Goal: Transaction & Acquisition: Download file/media

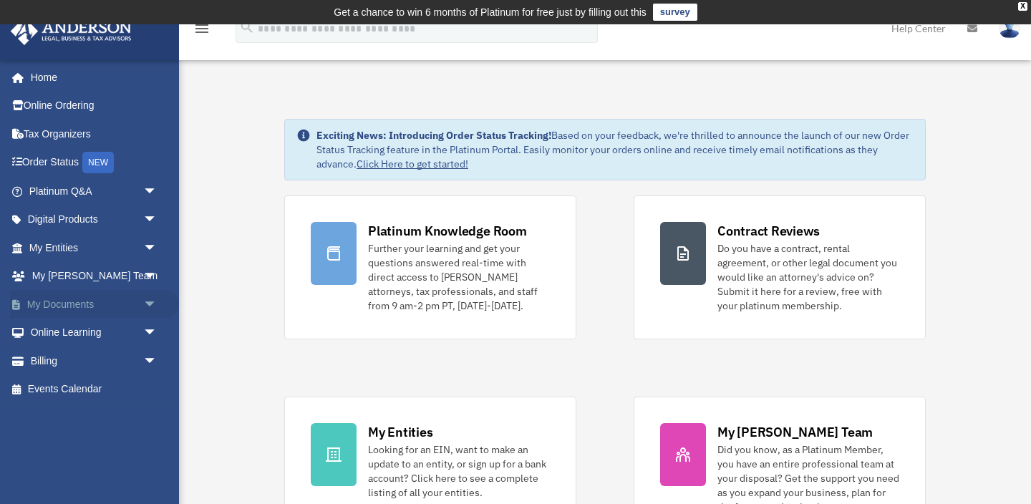
click at [152, 301] on span "arrow_drop_down" at bounding box center [157, 304] width 29 height 29
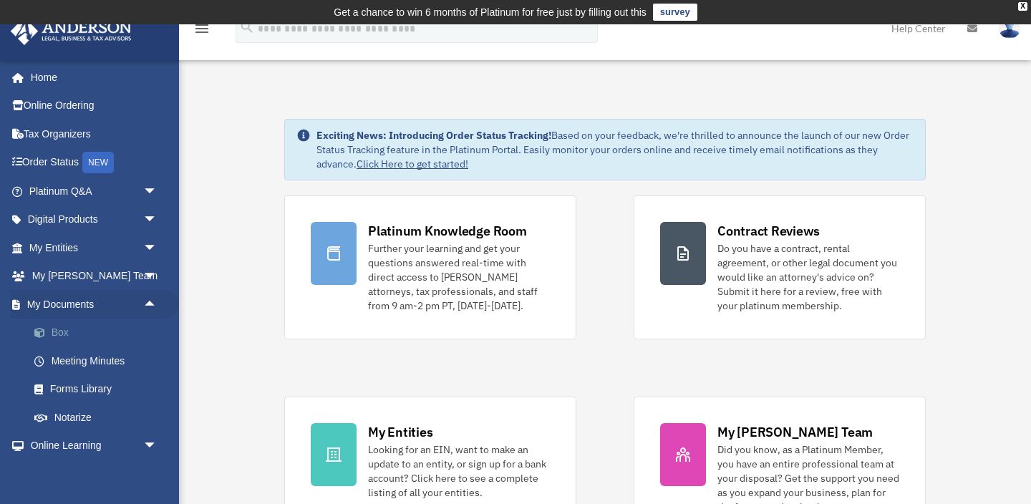
click at [54, 333] on link "Box" at bounding box center [99, 332] width 159 height 29
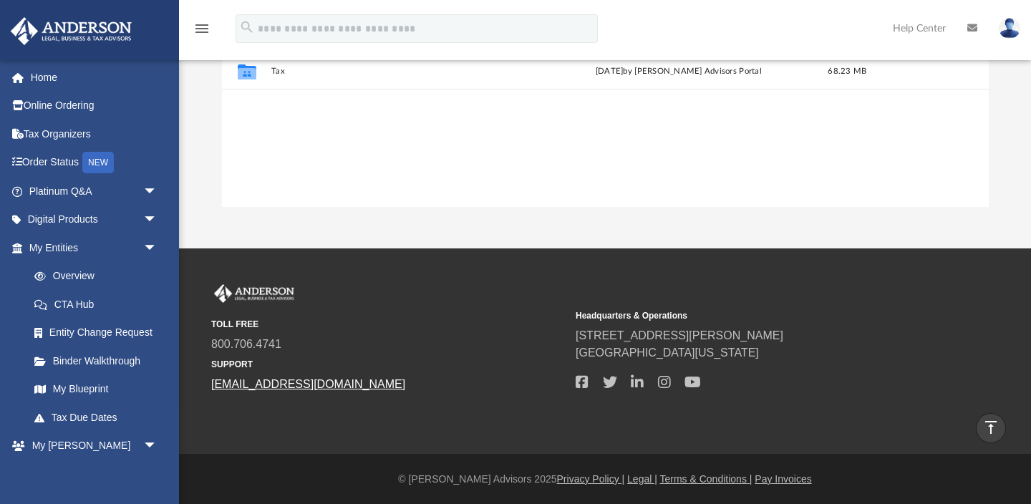
scroll to position [325, 766]
drag, startPoint x: 359, startPoint y: 385, endPoint x: 209, endPoint y: 386, distance: 150.3
click at [209, 386] on div "TOLL FREE 800.706.4741 SUPPORT info@andersonadvisors.com Headquarters & Operati…" at bounding box center [604, 338] width 809 height 109
copy link "[EMAIL_ADDRESS][DOMAIN_NAME]"
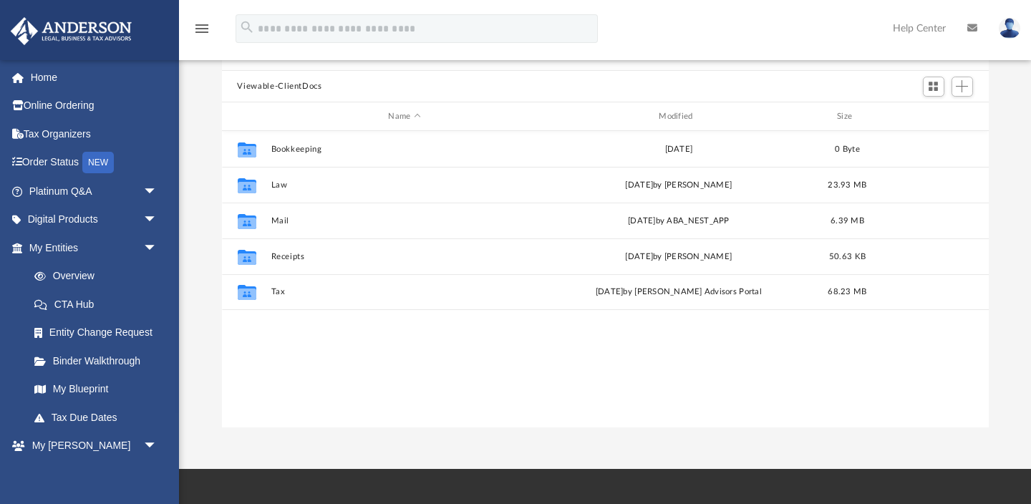
scroll to position [140, 0]
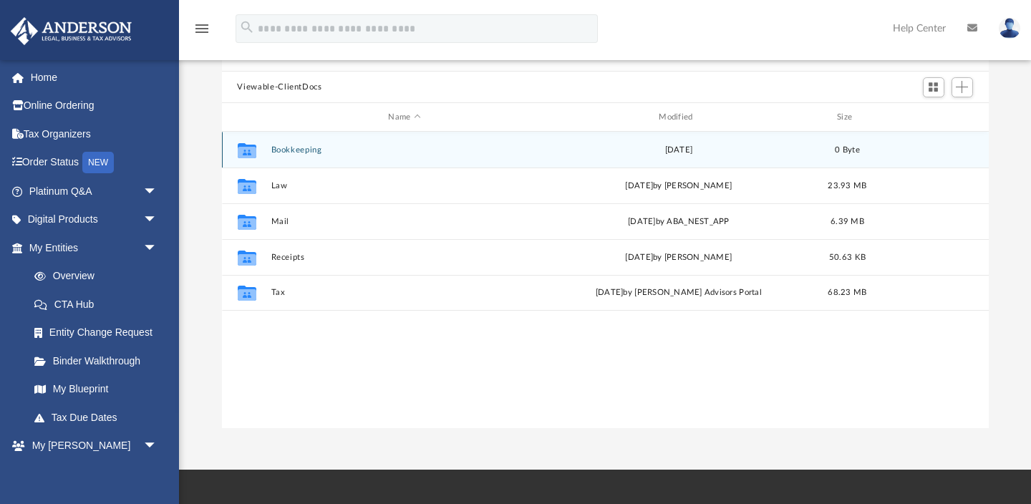
click at [287, 151] on button "Bookkeeping" at bounding box center [405, 149] width 268 height 9
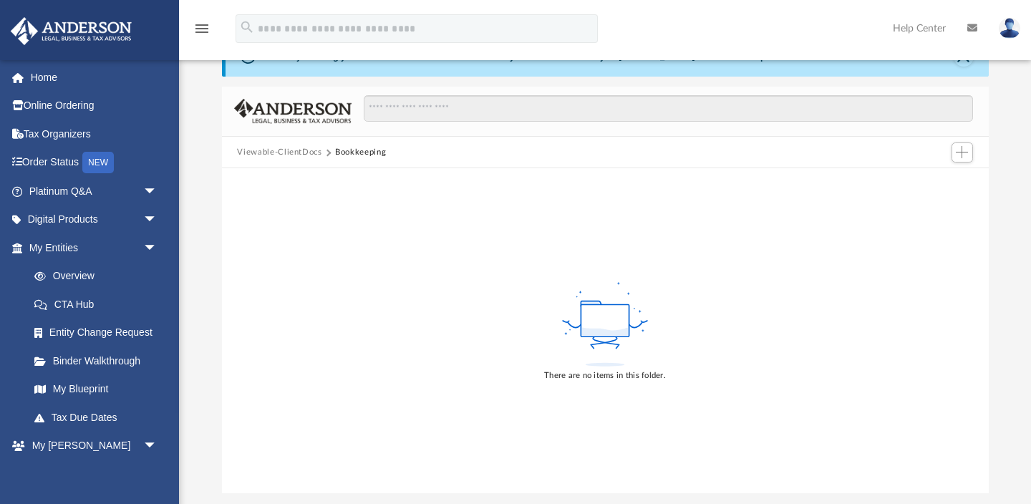
scroll to position [59, 0]
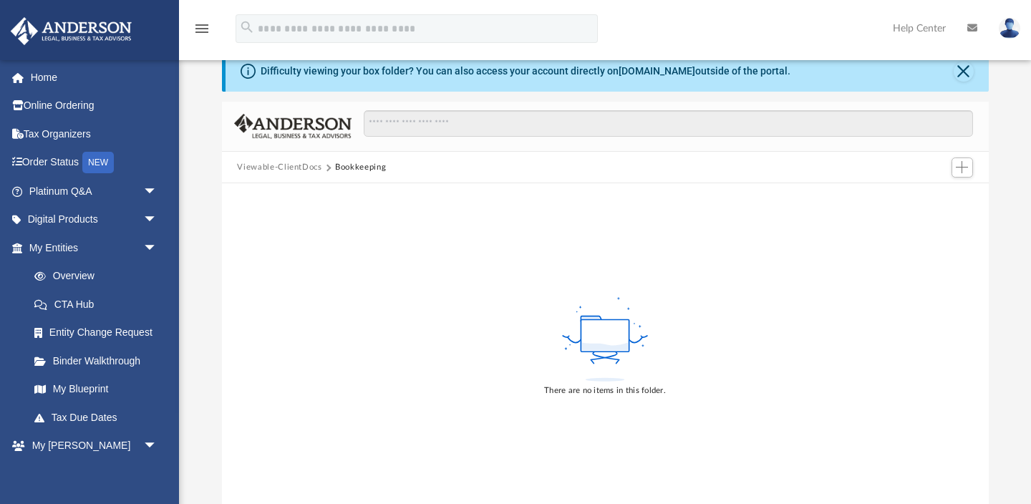
click at [273, 162] on button "Viewable-ClientDocs" at bounding box center [279, 167] width 84 height 13
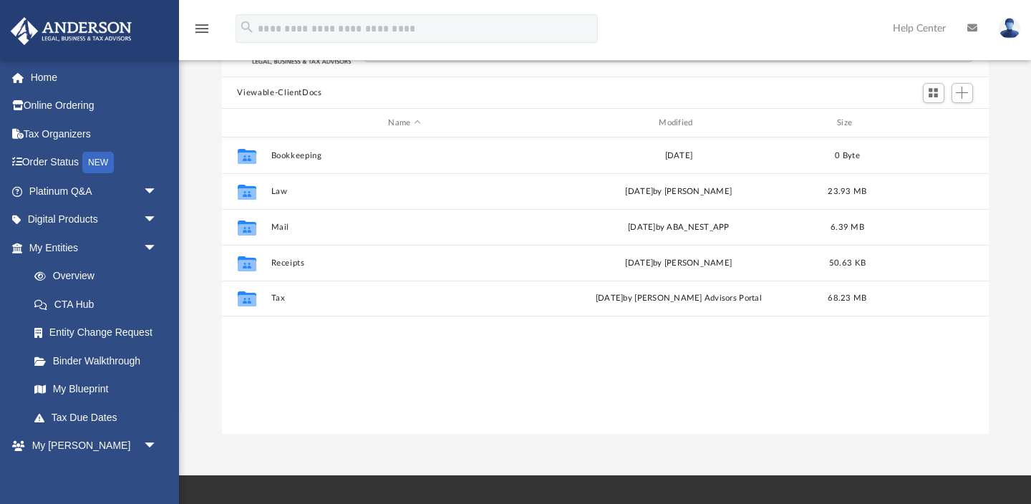
scroll to position [325, 766]
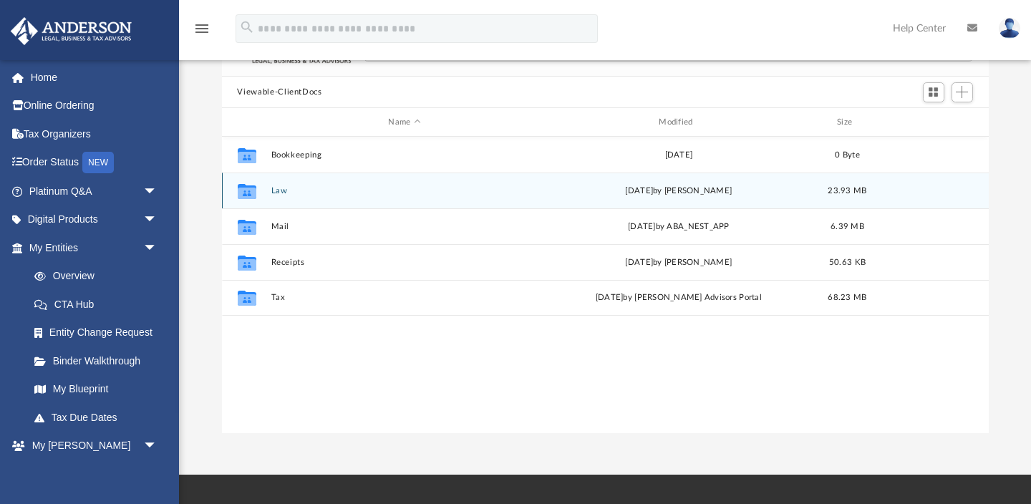
click at [283, 186] on button "Law" at bounding box center [405, 190] width 268 height 9
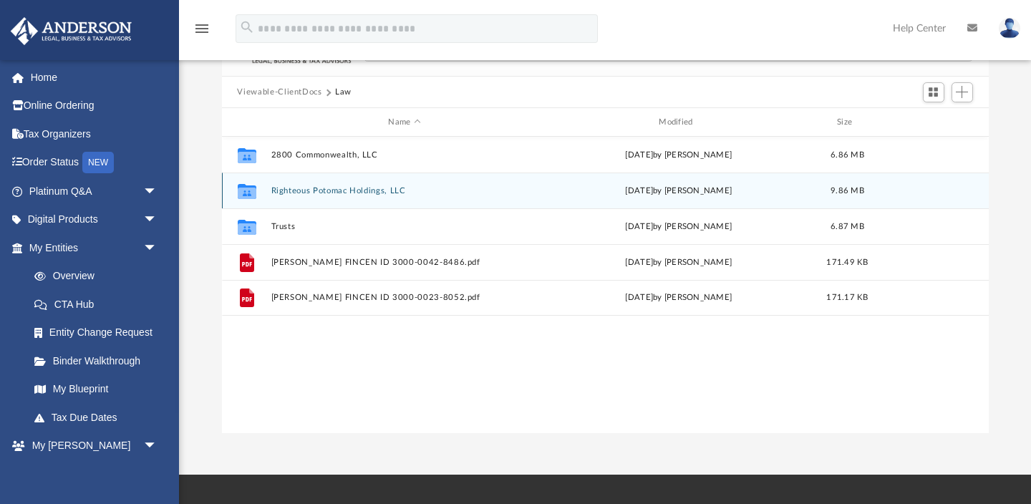
click at [306, 186] on button "Righteous Potomac Holdings, LLC" at bounding box center [405, 190] width 268 height 9
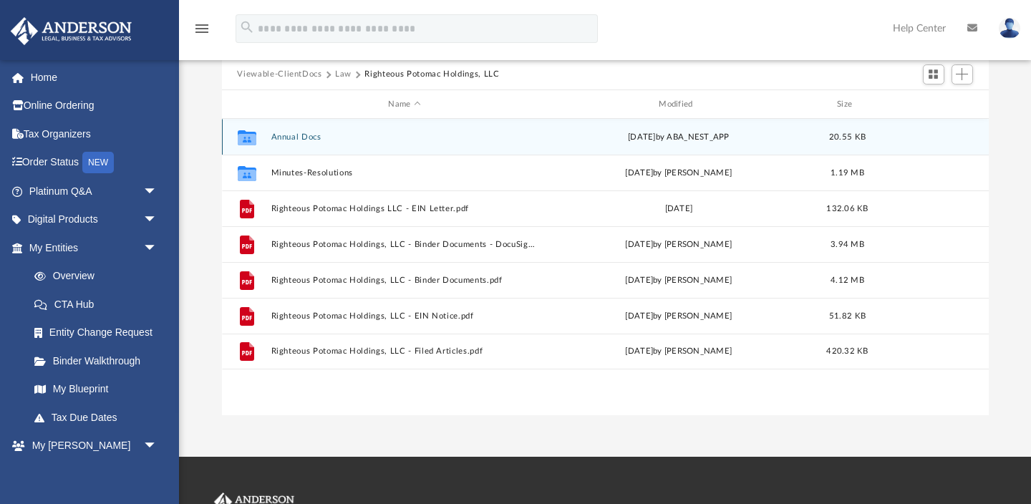
scroll to position [154, 0]
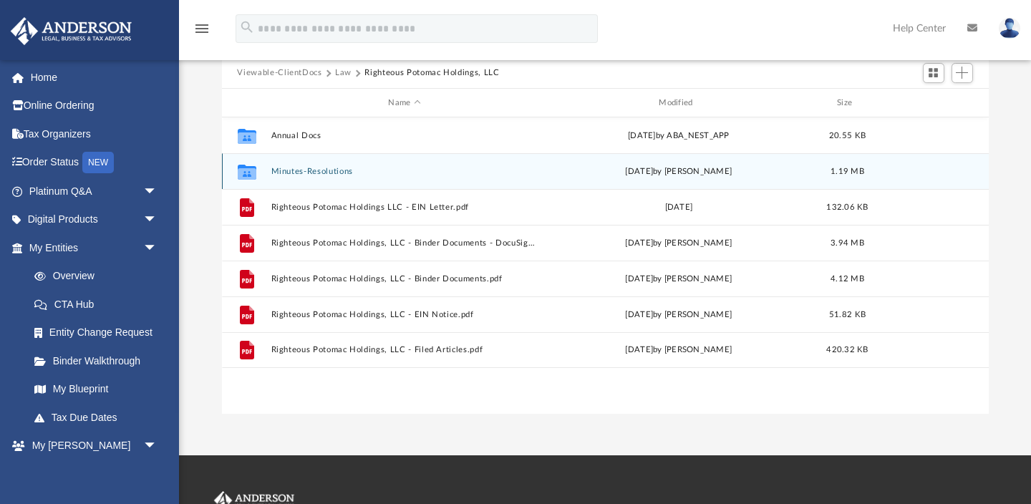
click at [293, 170] on button "Minutes-Resolutions" at bounding box center [405, 171] width 268 height 9
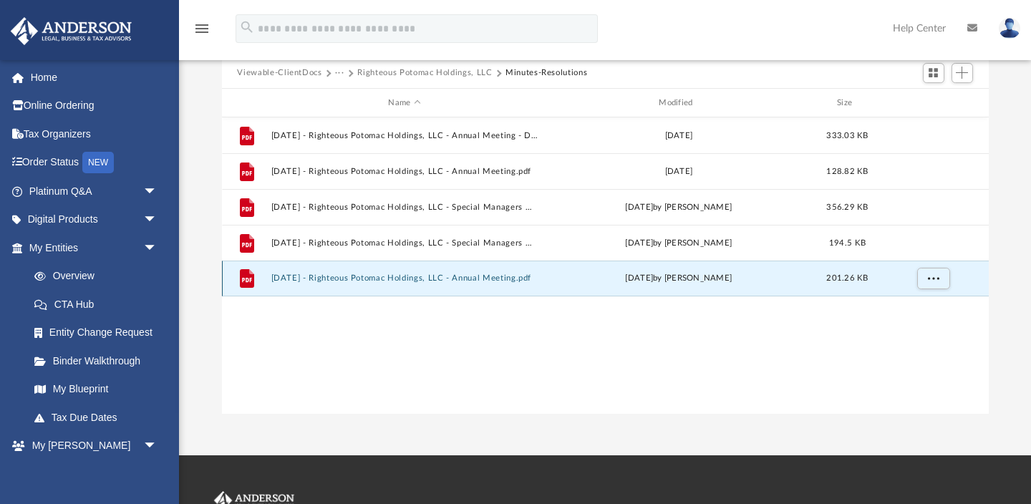
click at [370, 277] on button "2025.01.25 - Righteous Potomac Holdings, LLC - Annual Meeting.pdf" at bounding box center [405, 278] width 268 height 9
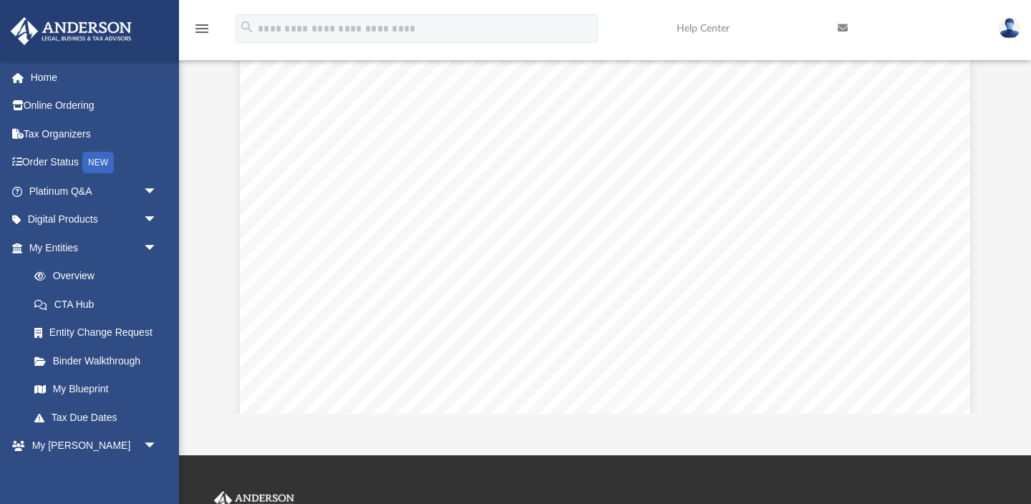
scroll to position [2309, 0]
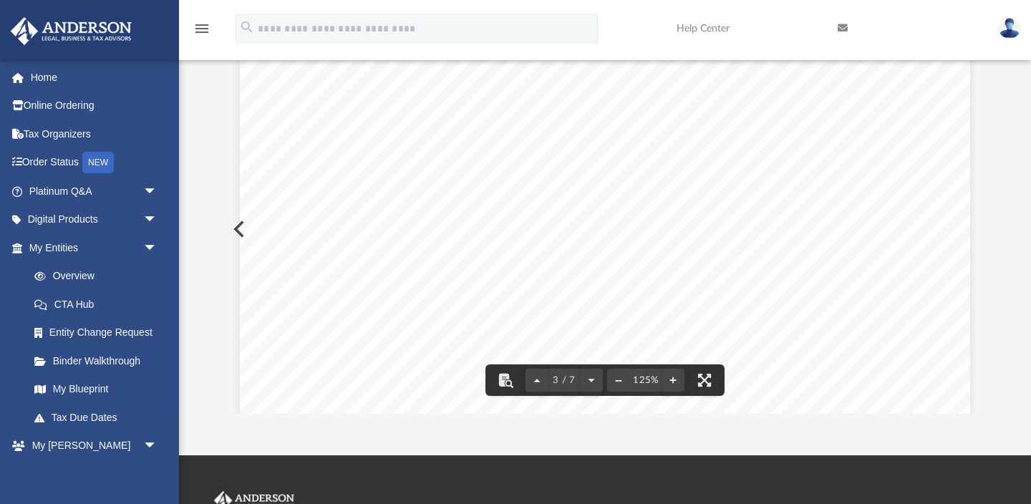
click at [613, 376] on button "File preview" at bounding box center [618, 379] width 23 height 31
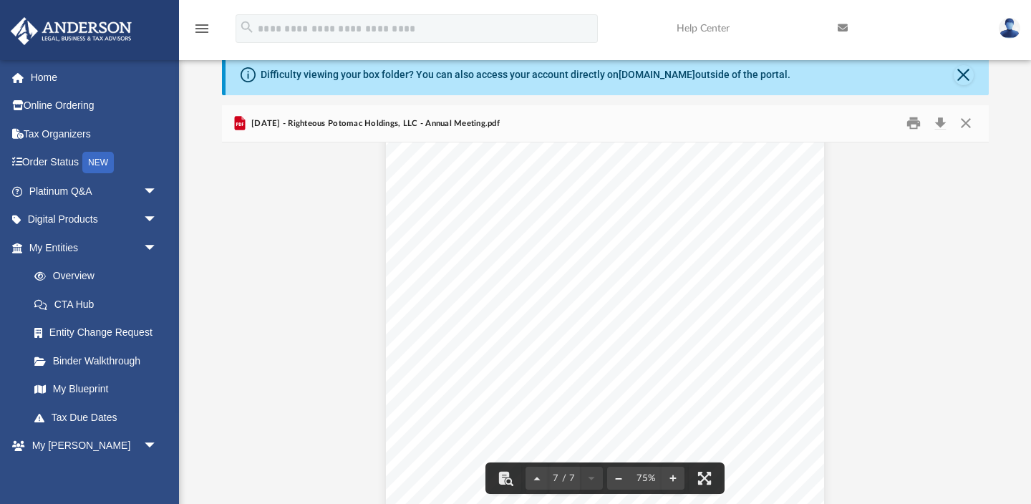
scroll to position [3583, 0]
click at [941, 126] on button "Download" at bounding box center [940, 123] width 26 height 22
click at [236, 324] on button "Preview" at bounding box center [237, 327] width 31 height 40
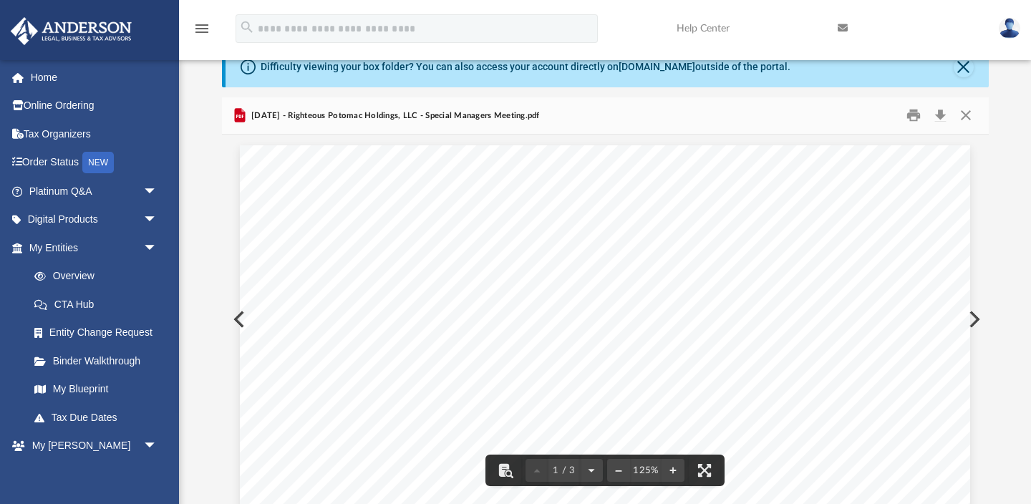
scroll to position [0, 0]
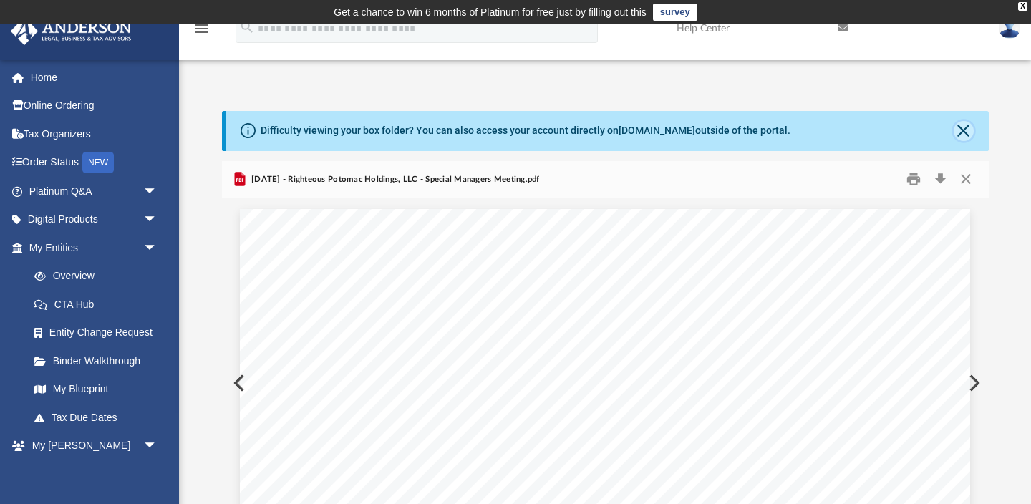
click at [965, 132] on button "Close" at bounding box center [963, 131] width 20 height 20
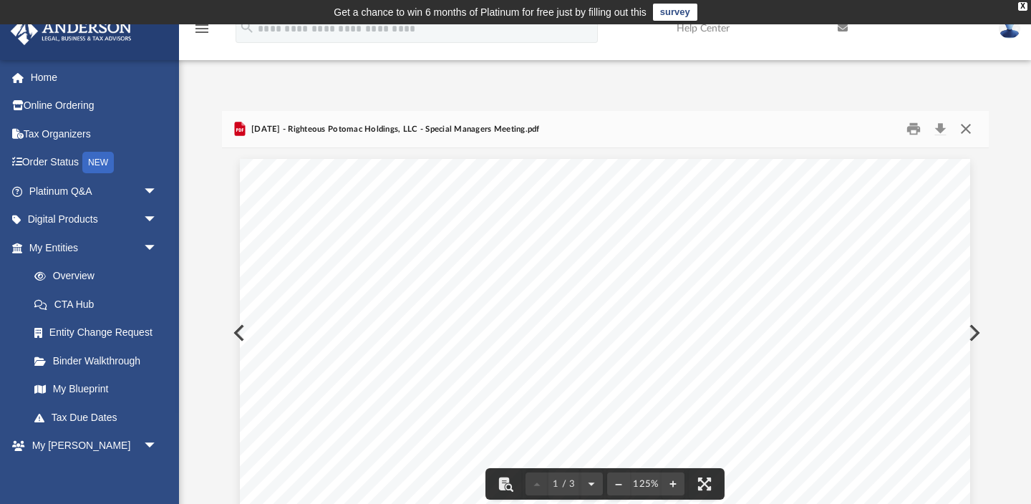
click at [965, 132] on button "Close" at bounding box center [966, 129] width 26 height 22
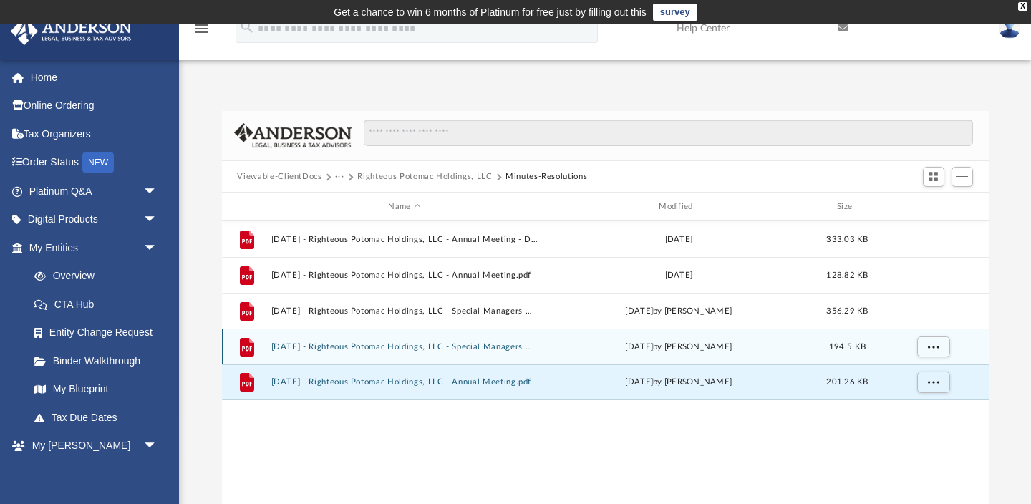
click at [400, 351] on div "File 2024.06.20 - Righteous Potomac Holdings, LLC - Special Managers Meeting.pd…" at bounding box center [605, 346] width 766 height 36
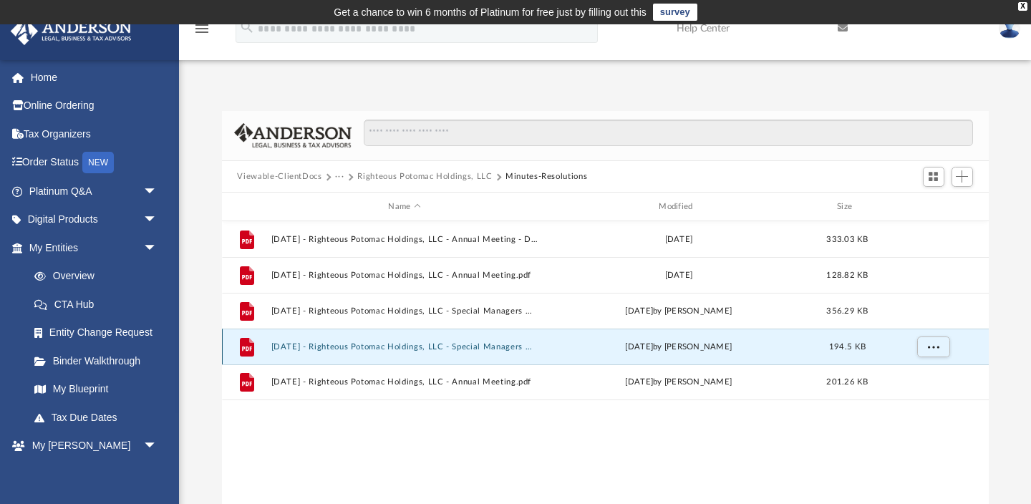
click at [342, 342] on button "2024.06.20 - Righteous Potomac Holdings, LLC - Special Managers Meeting.pdf" at bounding box center [405, 346] width 268 height 9
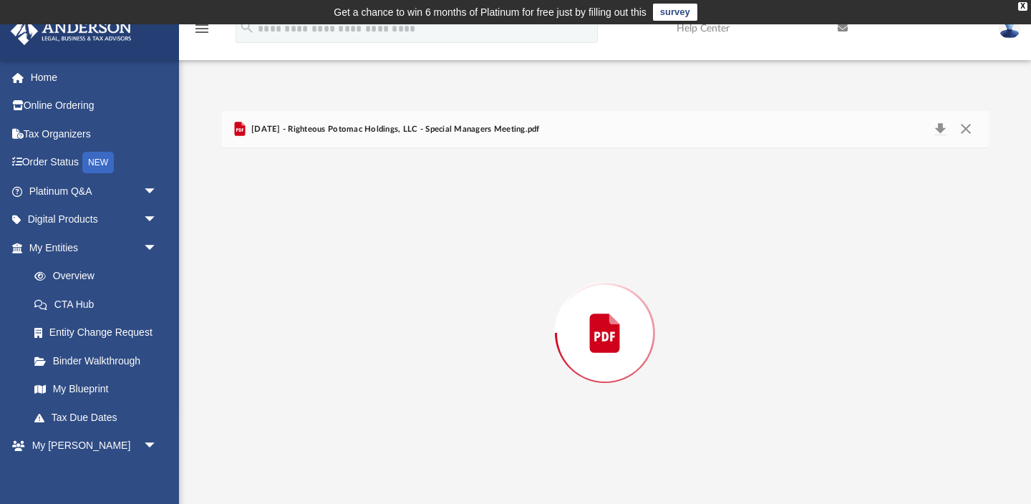
scroll to position [14, 0]
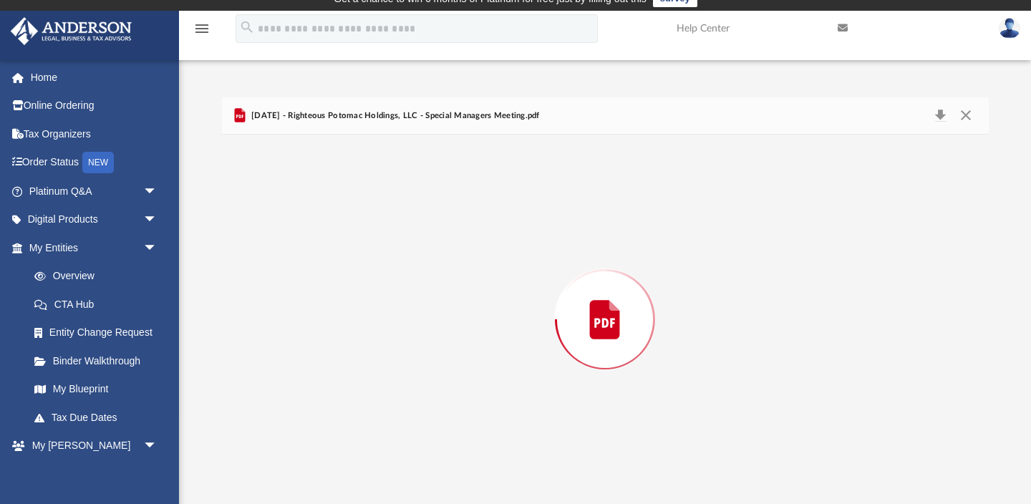
click at [342, 341] on div "Preview" at bounding box center [605, 319] width 766 height 369
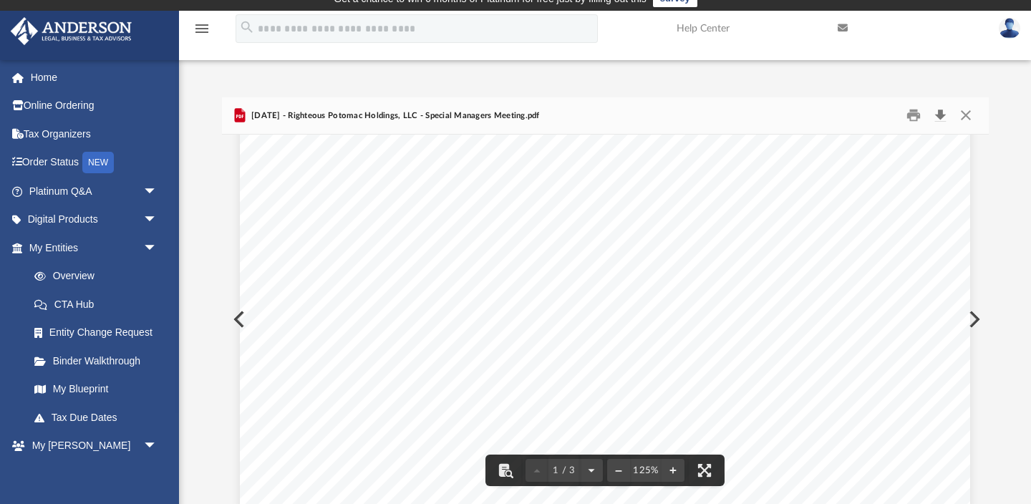
click at [940, 117] on button "Download" at bounding box center [940, 115] width 26 height 22
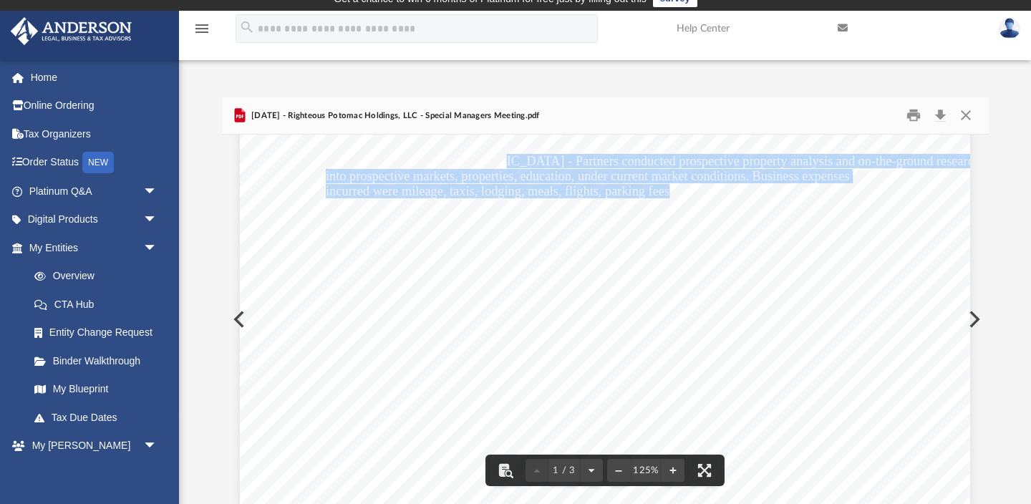
drag, startPoint x: 669, startPoint y: 193, endPoint x: 470, endPoint y: 160, distance: 201.7
click at [470, 160] on div "MINUTES OF THE SPECIAL MEETING OF MANAGERS OF RIGHTEOUS POTOMAC HOLDINGS, LLC A…" at bounding box center [605, 55] width 730 height 945
